Goal: Task Accomplishment & Management: Use online tool/utility

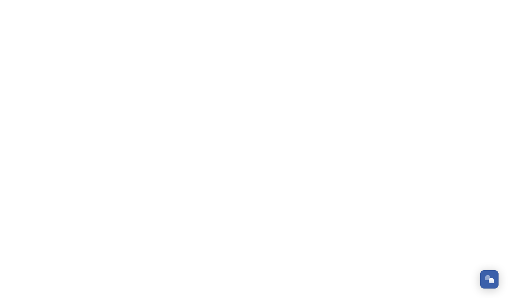
scroll to position [2496, 0]
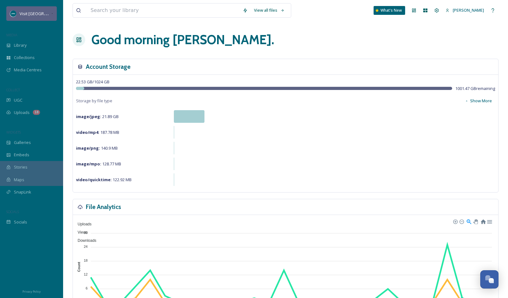
click at [32, 13] on span "Visit [GEOGRAPHIC_DATA][US_STATE]" at bounding box center [55, 13] width 70 height 6
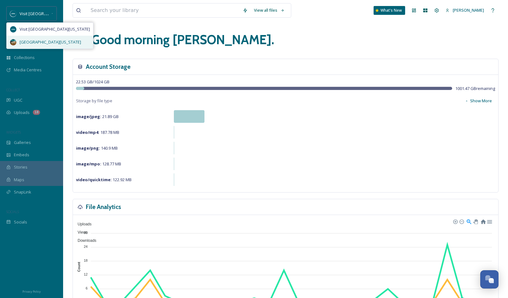
click at [29, 41] on span "[GEOGRAPHIC_DATA][US_STATE]" at bounding box center [51, 42] width 62 height 6
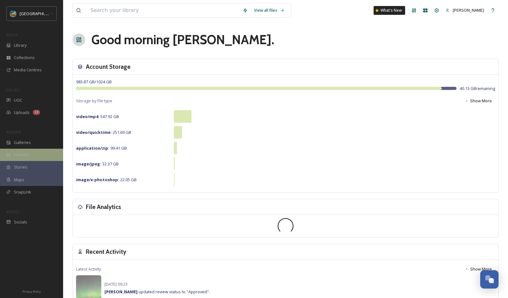
click at [40, 153] on div "Embeds" at bounding box center [31, 155] width 63 height 12
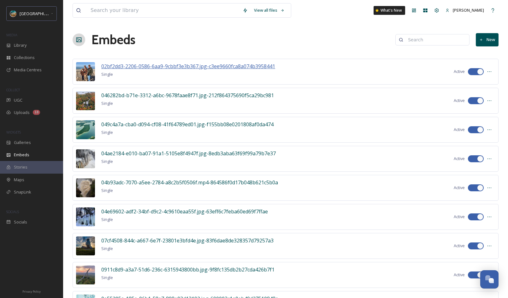
click at [253, 67] on span "02bf2dd3-2206-0586-6aa9-9cbbf3e3b367.jpg-c3ee9660fca8a074b3958441" at bounding box center [188, 66] width 174 height 7
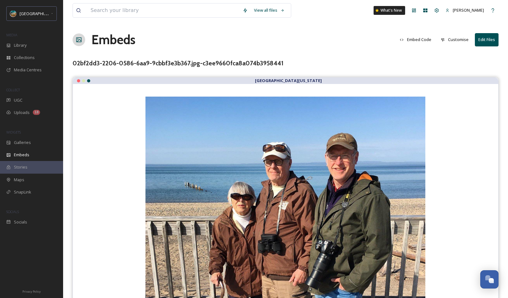
click at [491, 41] on button "Edit Files" at bounding box center [487, 39] width 24 height 13
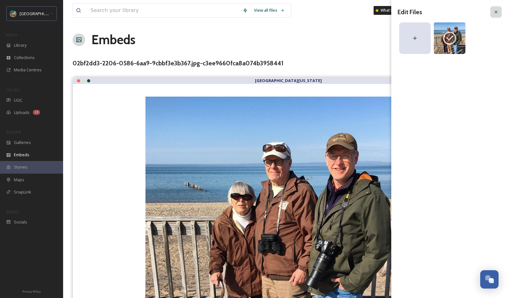
click at [495, 13] on icon at bounding box center [496, 12] width 3 height 3
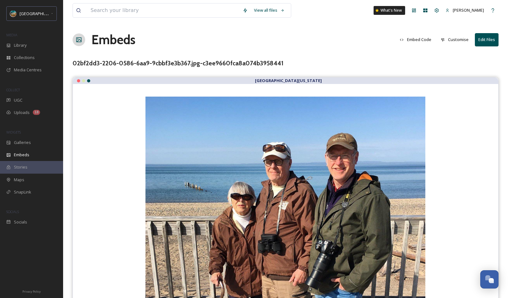
click at [417, 41] on button "Embed Code" at bounding box center [416, 39] width 38 height 12
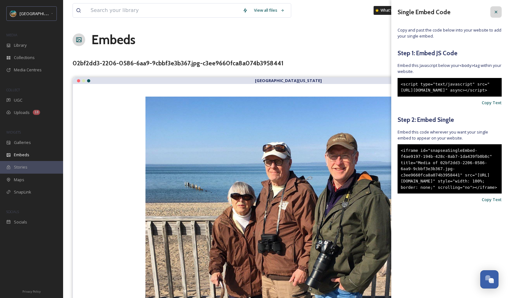
click at [500, 12] on div at bounding box center [496, 11] width 11 height 11
